Goal: Check status: Check status

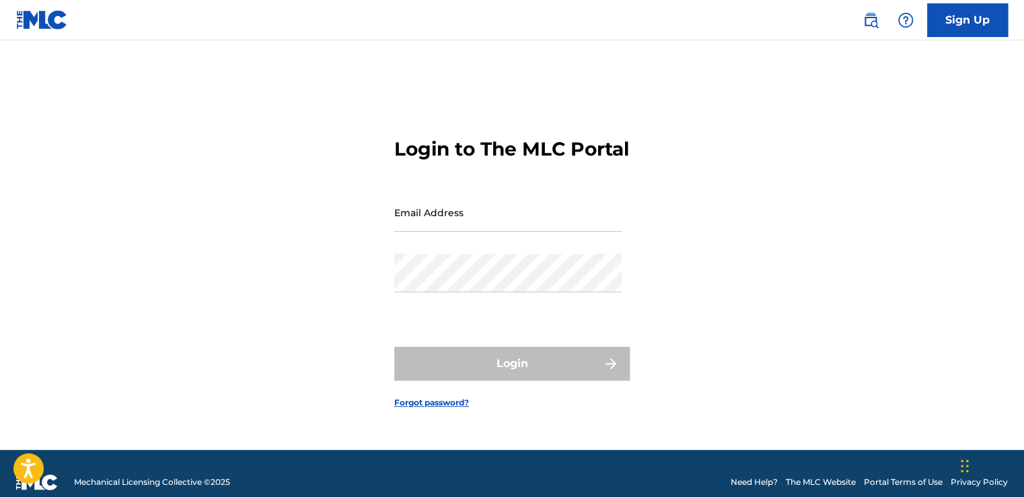
click at [486, 225] on input "Email Address" at bounding box center [507, 212] width 227 height 38
type input "[EMAIL_ADDRESS][DOMAIN_NAME]"
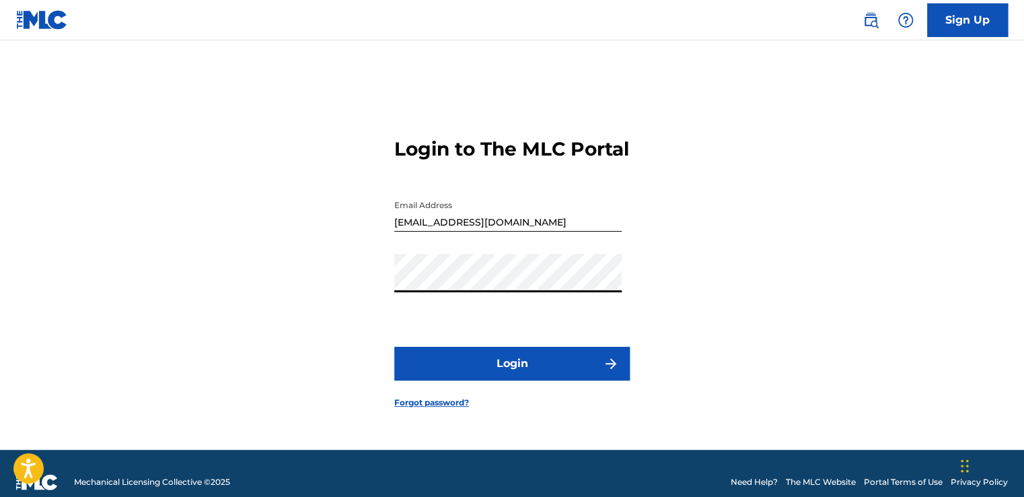
click at [474, 370] on button "Login" at bounding box center [512, 364] width 236 height 34
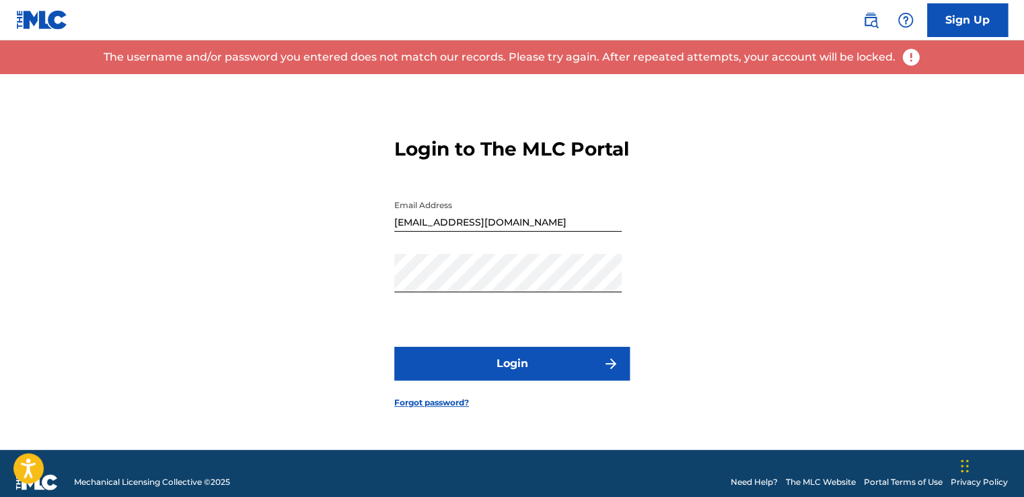
click at [444, 409] on link "Forgot password?" at bounding box center [431, 402] width 75 height 12
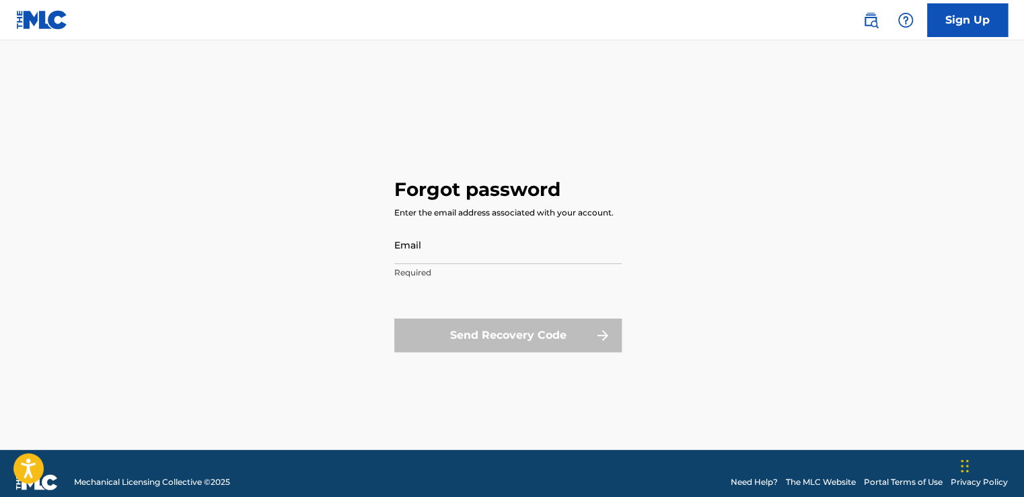
click at [428, 246] on input "Email" at bounding box center [507, 244] width 227 height 38
type input "[EMAIL_ADDRESS][DOMAIN_NAME]"
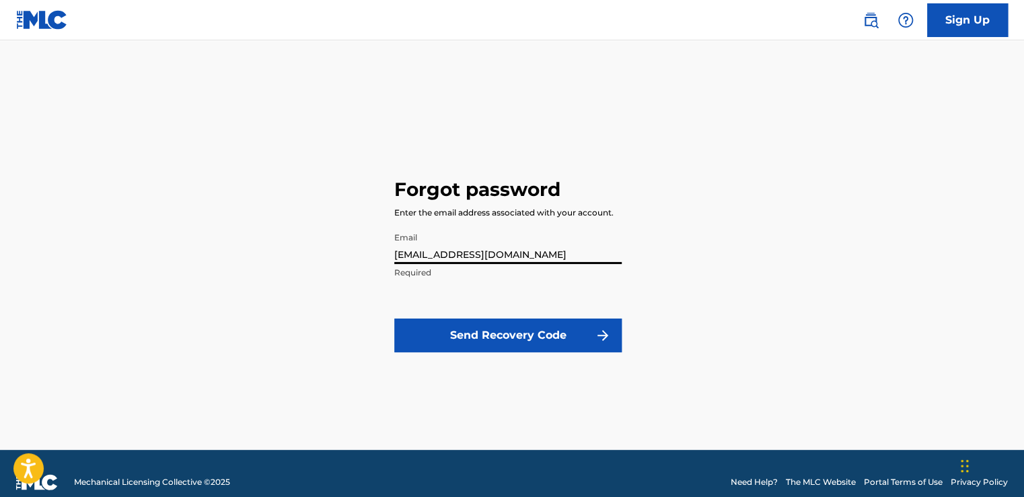
click at [435, 295] on form "Email [EMAIL_ADDRESS][DOMAIN_NAME] Required Send Recovery Code" at bounding box center [507, 296] width 227 height 143
click at [415, 303] on form "Email [EMAIL_ADDRESS][DOMAIN_NAME] Required Send Recovery Code" at bounding box center [507, 296] width 227 height 143
click at [463, 345] on button "Send Recovery Code" at bounding box center [507, 335] width 227 height 34
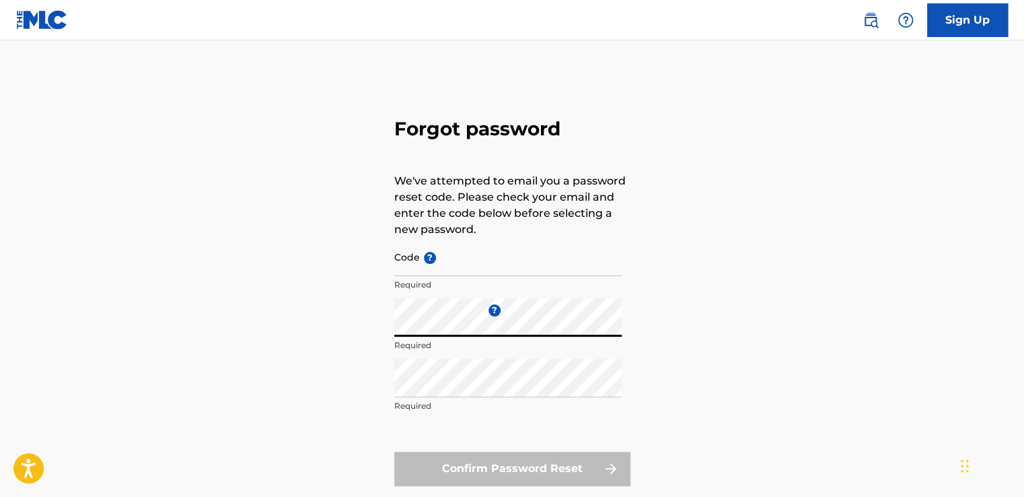
click at [458, 264] on input "Code ?" at bounding box center [507, 257] width 227 height 38
paste input "FP_c6d1d5ccbb2af72363859ab5ddd1"
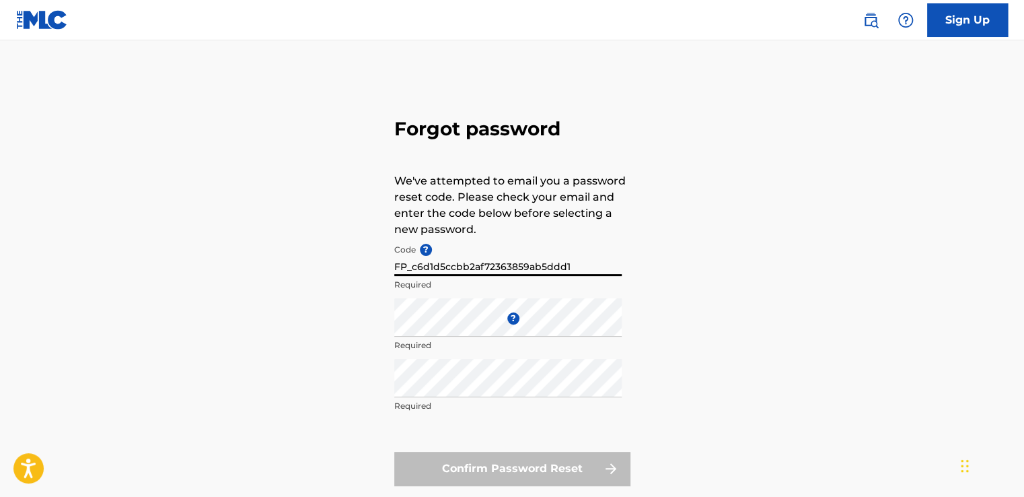
type input "FP_c6d1d5ccbb2af72363859ab5ddd1"
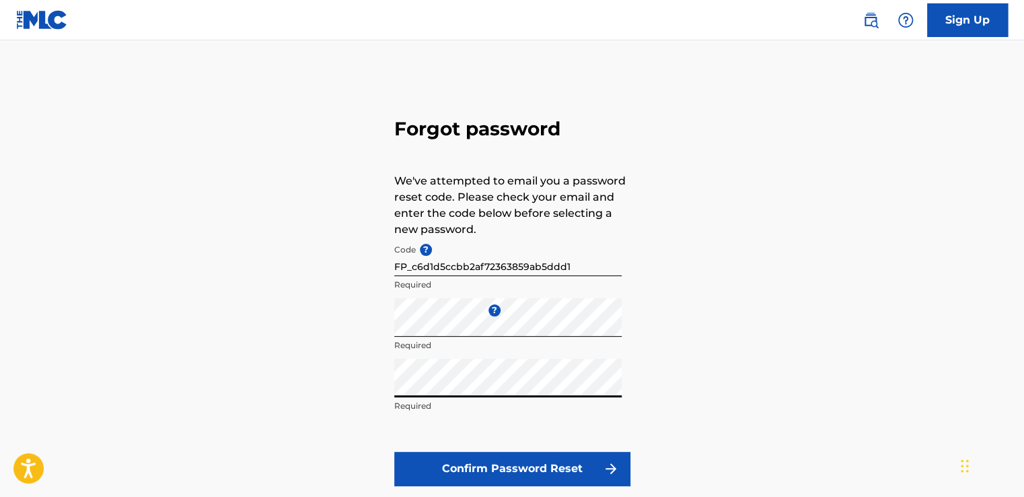
click at [473, 476] on button "Confirm Password Reset" at bounding box center [512, 469] width 236 height 34
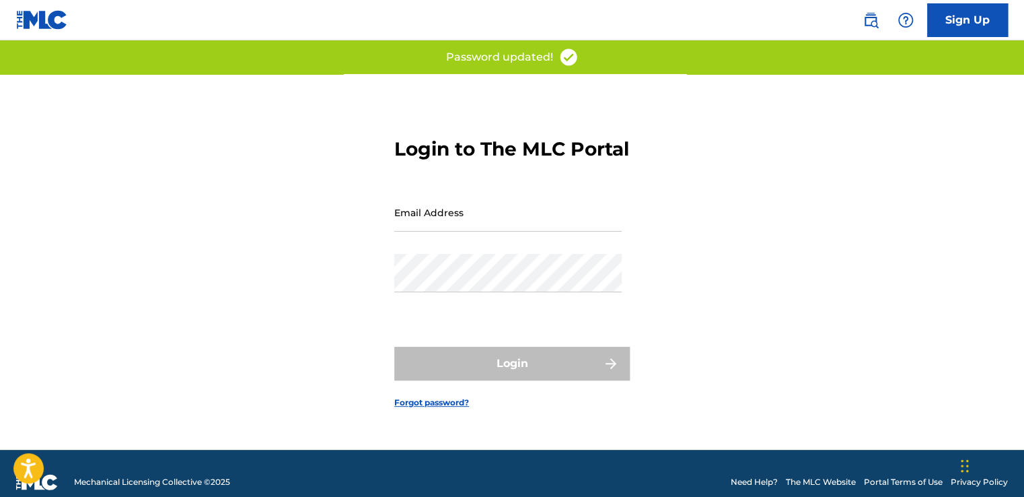
click at [56, 26] on img at bounding box center [42, 20] width 52 height 20
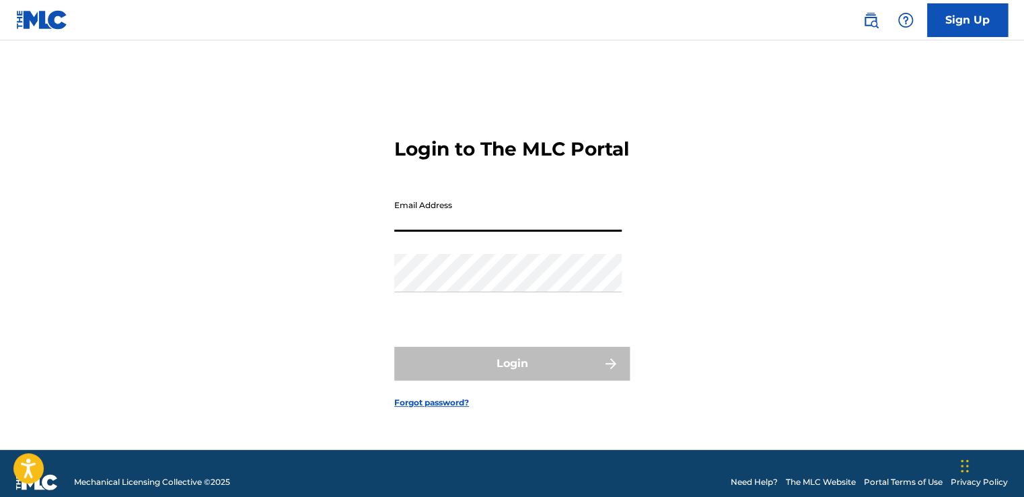
click at [428, 232] on input "Email Address" at bounding box center [507, 212] width 227 height 38
type input "[EMAIL_ADDRESS][DOMAIN_NAME]"
drag, startPoint x: 568, startPoint y: 242, endPoint x: 254, endPoint y: 242, distance: 314.3
click at [254, 242] on div "Login to The MLC Portal Email Address [EMAIL_ADDRESS][DOMAIN_NAME] Password Log…" at bounding box center [512, 262] width 942 height 376
click at [439, 232] on input "Email Address" at bounding box center [507, 212] width 227 height 38
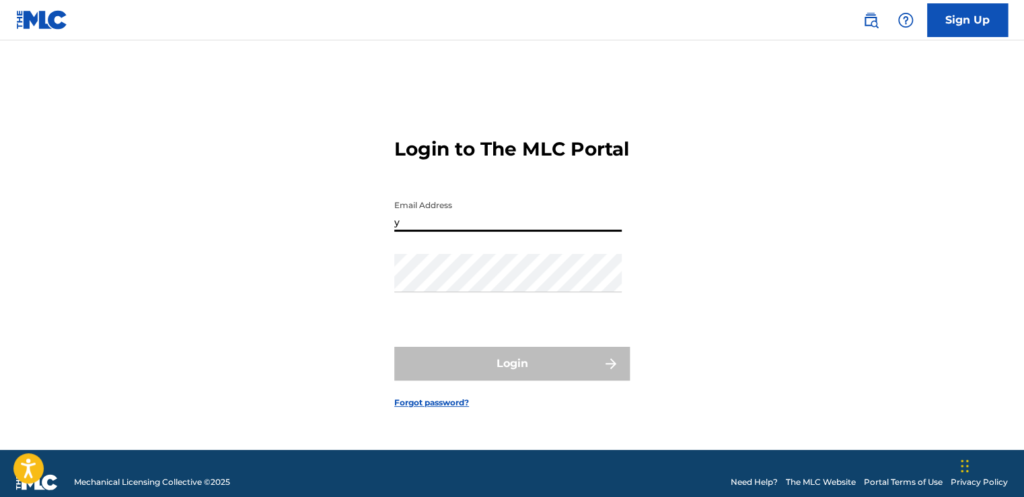
type input "[EMAIL_ADDRESS][DOMAIN_NAME]"
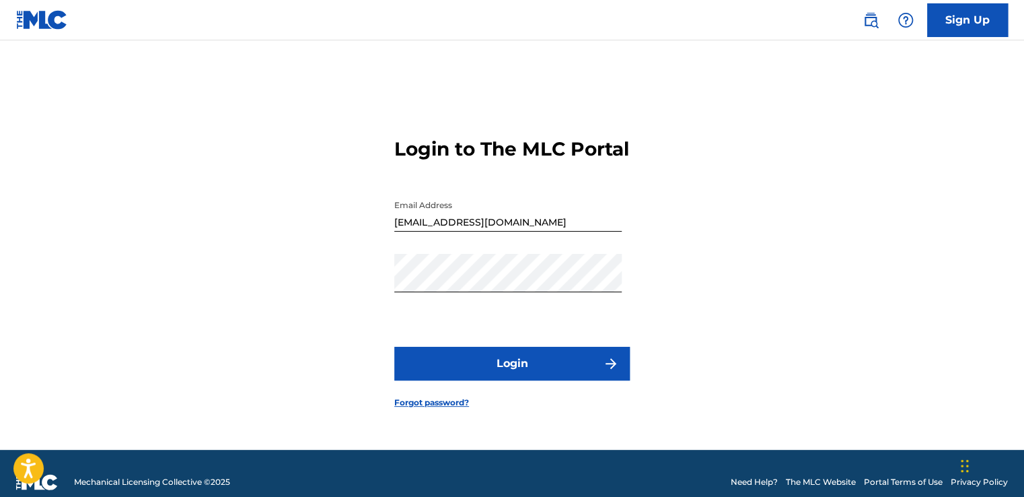
click at [482, 379] on button "Login" at bounding box center [512, 364] width 236 height 34
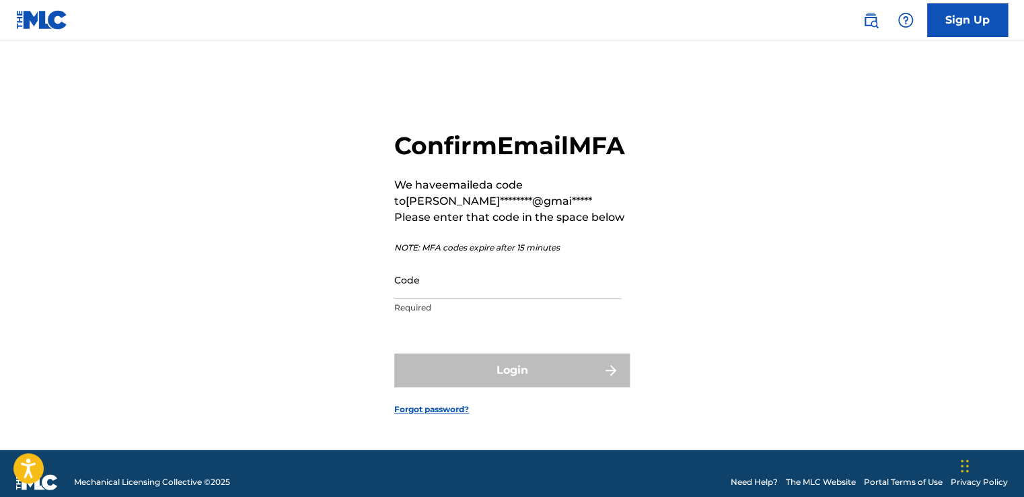
click at [482, 299] on input "Code" at bounding box center [507, 279] width 227 height 38
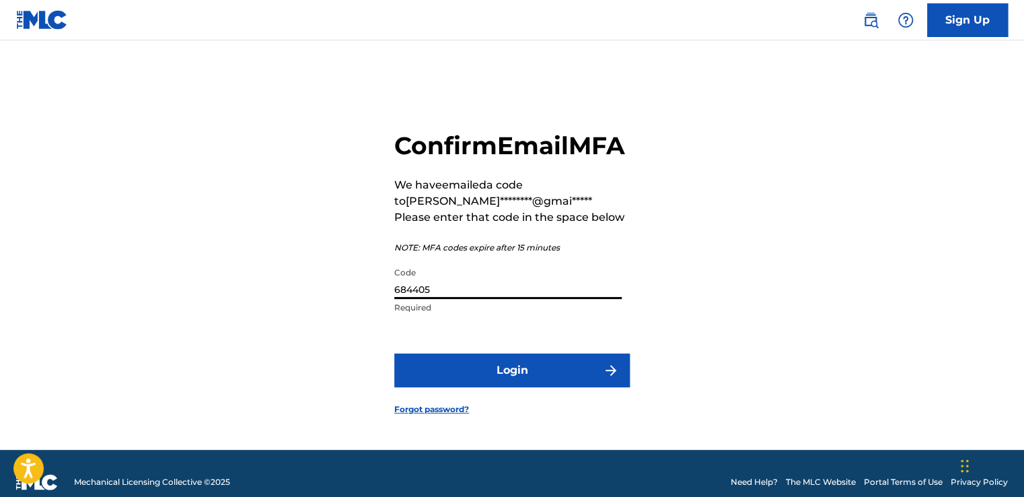
type input "684405"
click at [494, 387] on button "Login" at bounding box center [512, 370] width 236 height 34
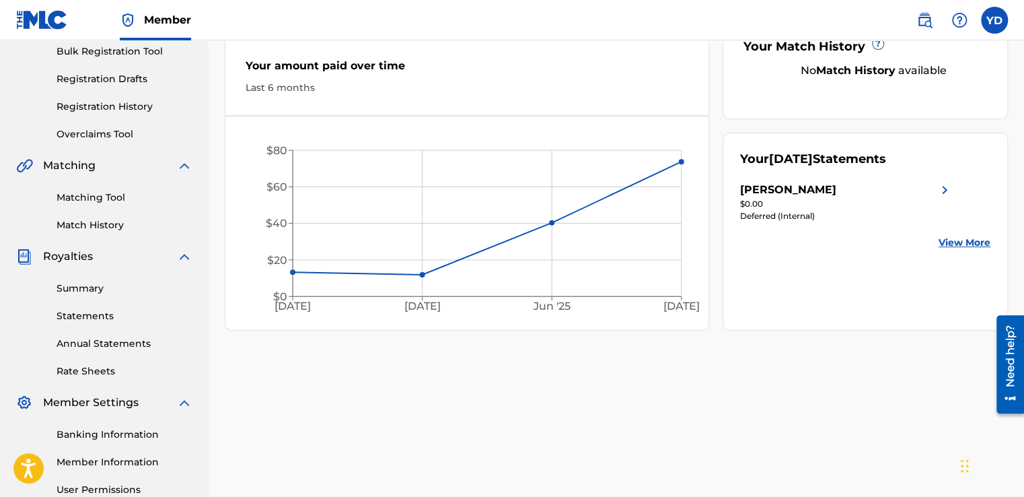
scroll to position [199, 0]
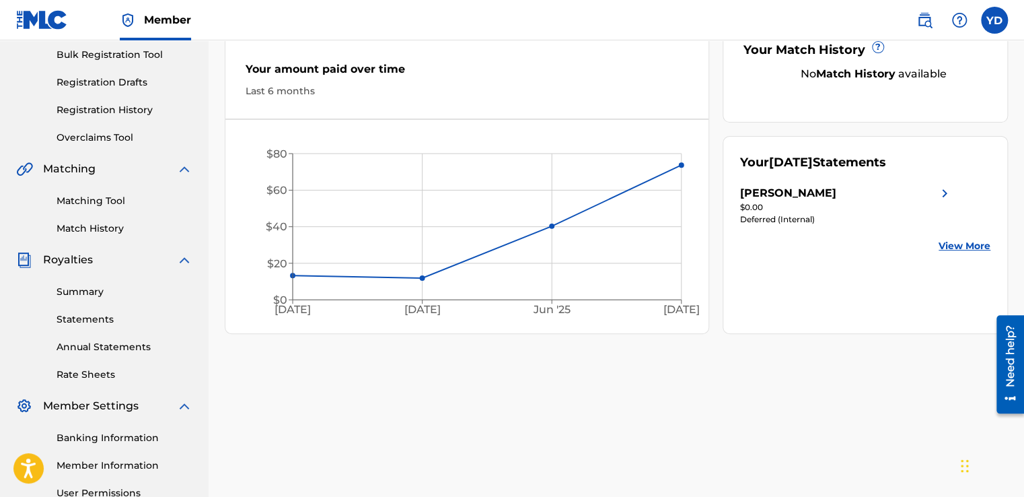
click at [923, 201] on div "$0.00" at bounding box center [846, 207] width 213 height 12
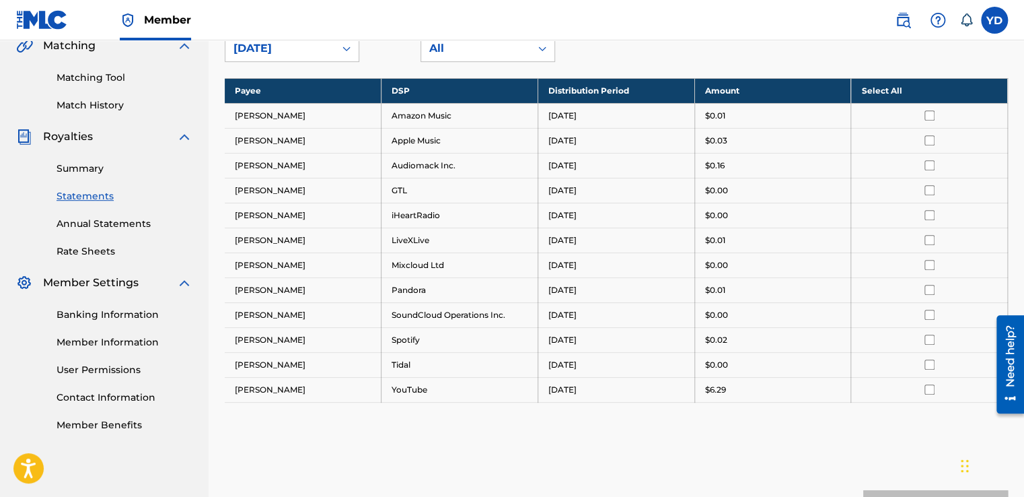
scroll to position [220, 0]
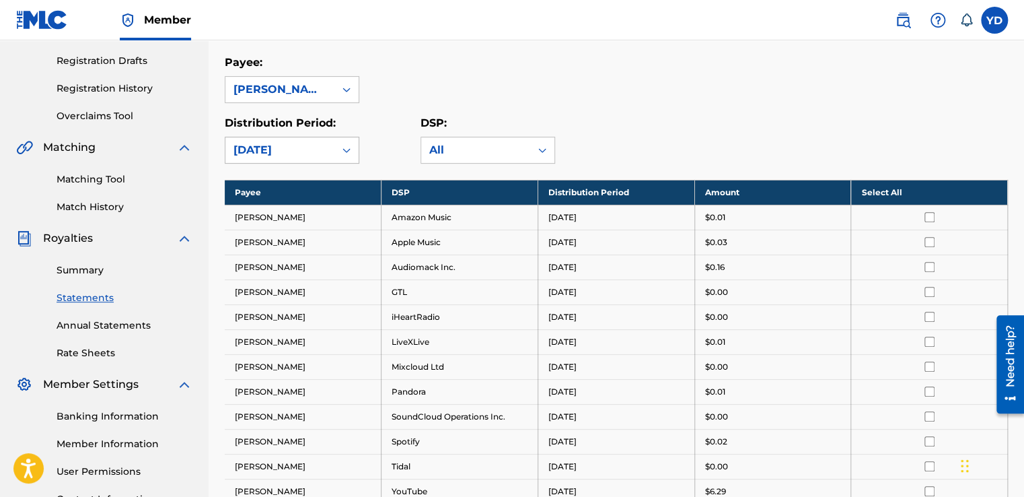
click at [311, 153] on div "[DATE]" at bounding box center [280, 150] width 93 height 16
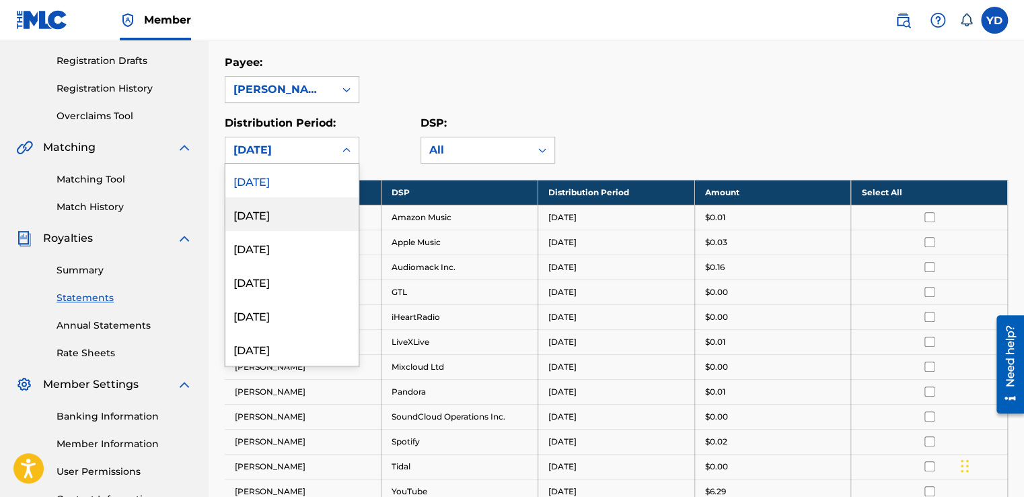
click at [279, 211] on div "July 2025" at bounding box center [291, 214] width 133 height 34
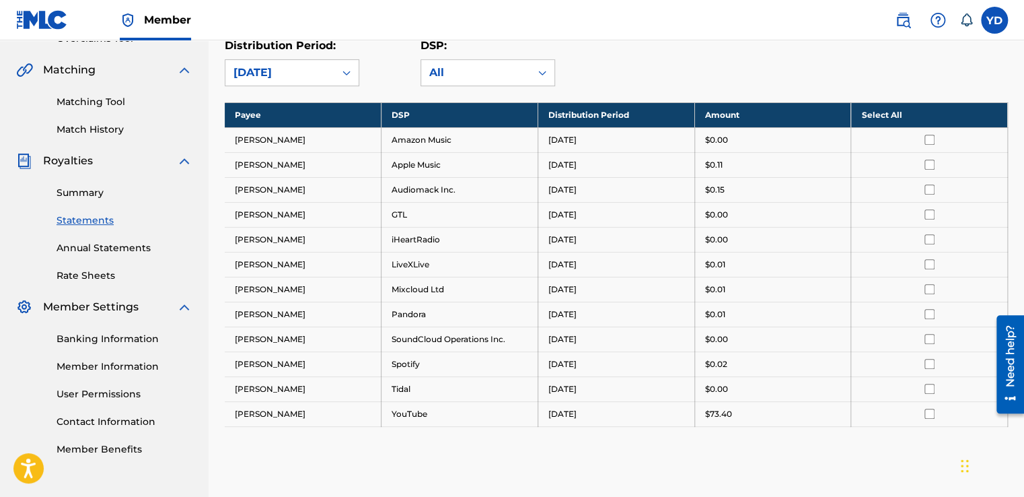
scroll to position [288, 0]
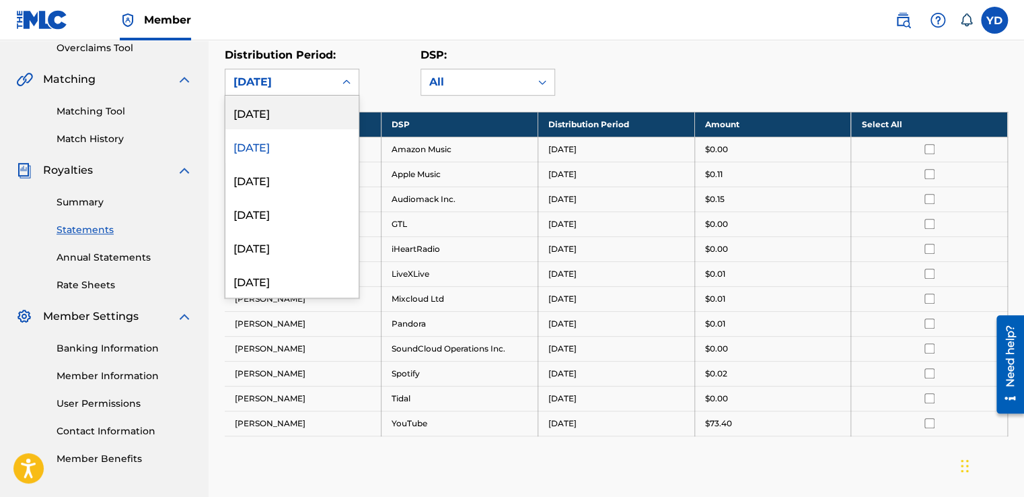
click at [277, 78] on div "July 2025" at bounding box center [280, 82] width 93 height 16
click at [268, 174] on div "June 2025" at bounding box center [291, 180] width 133 height 34
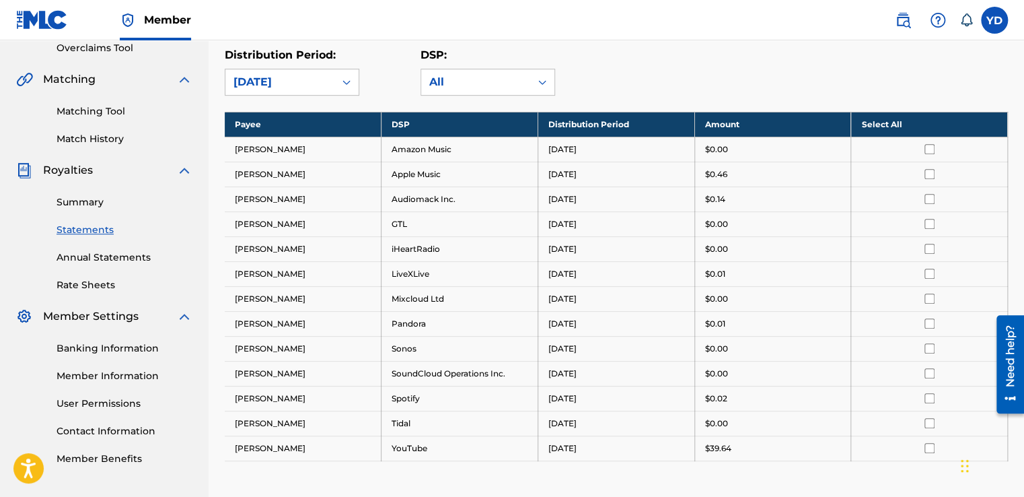
click at [253, 81] on div "June 2025" at bounding box center [280, 82] width 93 height 16
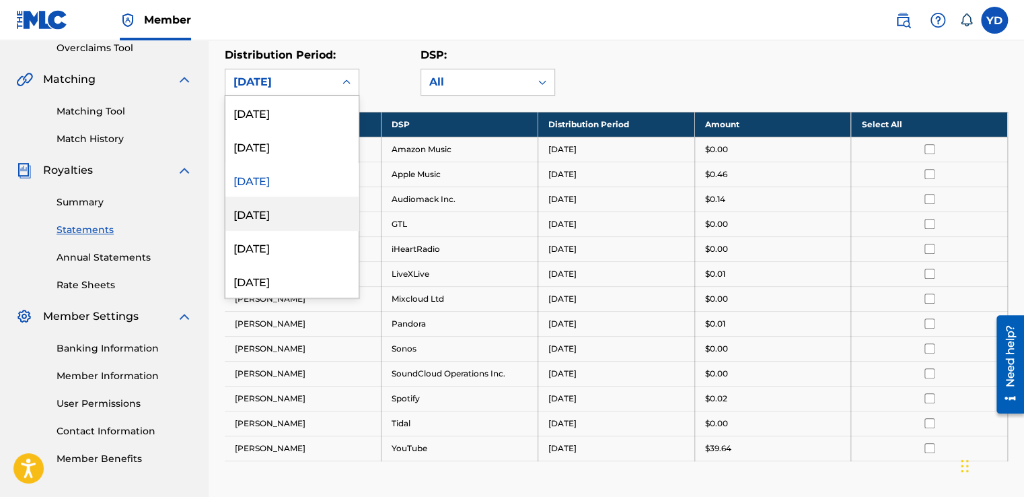
click at [252, 206] on div "May 2025" at bounding box center [291, 214] width 133 height 34
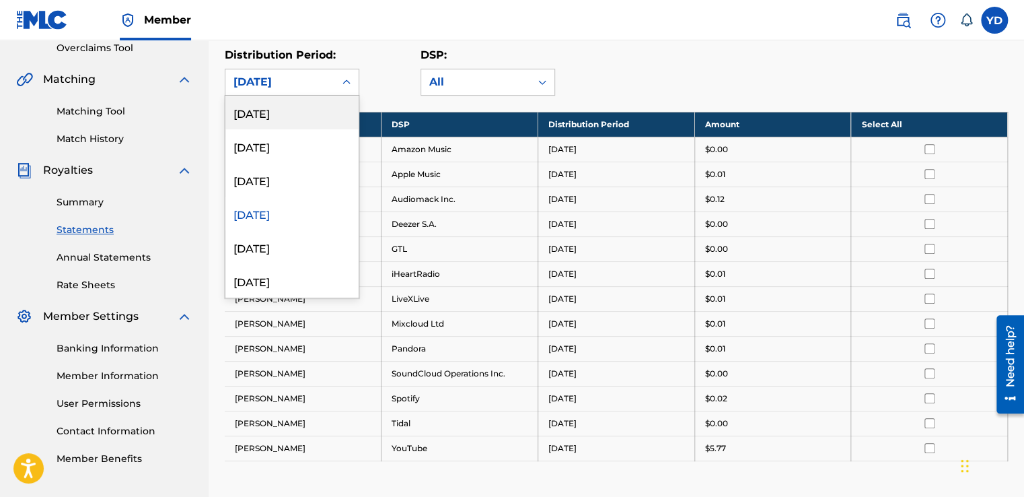
click at [265, 74] on div "May 2025" at bounding box center [280, 82] width 93 height 16
click at [262, 114] on div "[DATE]" at bounding box center [291, 113] width 133 height 34
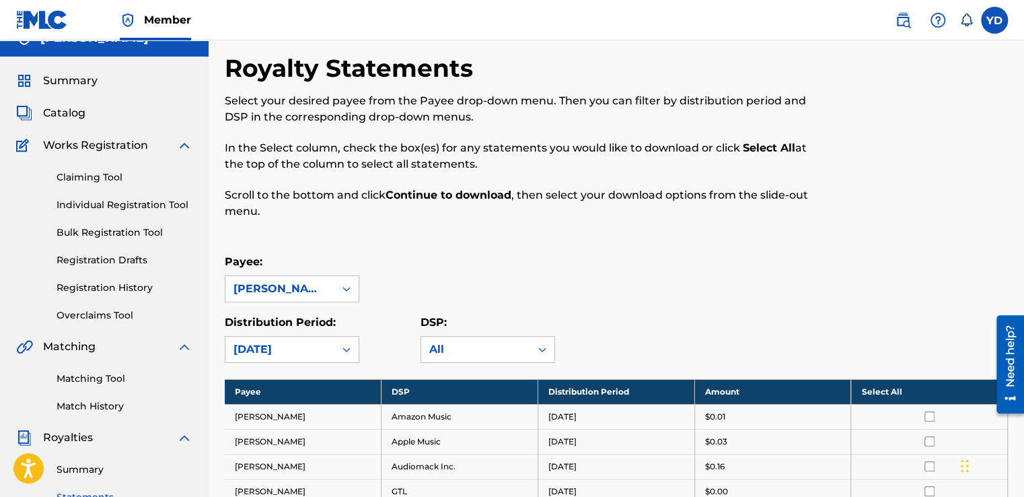
scroll to position [0, 0]
